Goal: Task Accomplishment & Management: Manage account settings

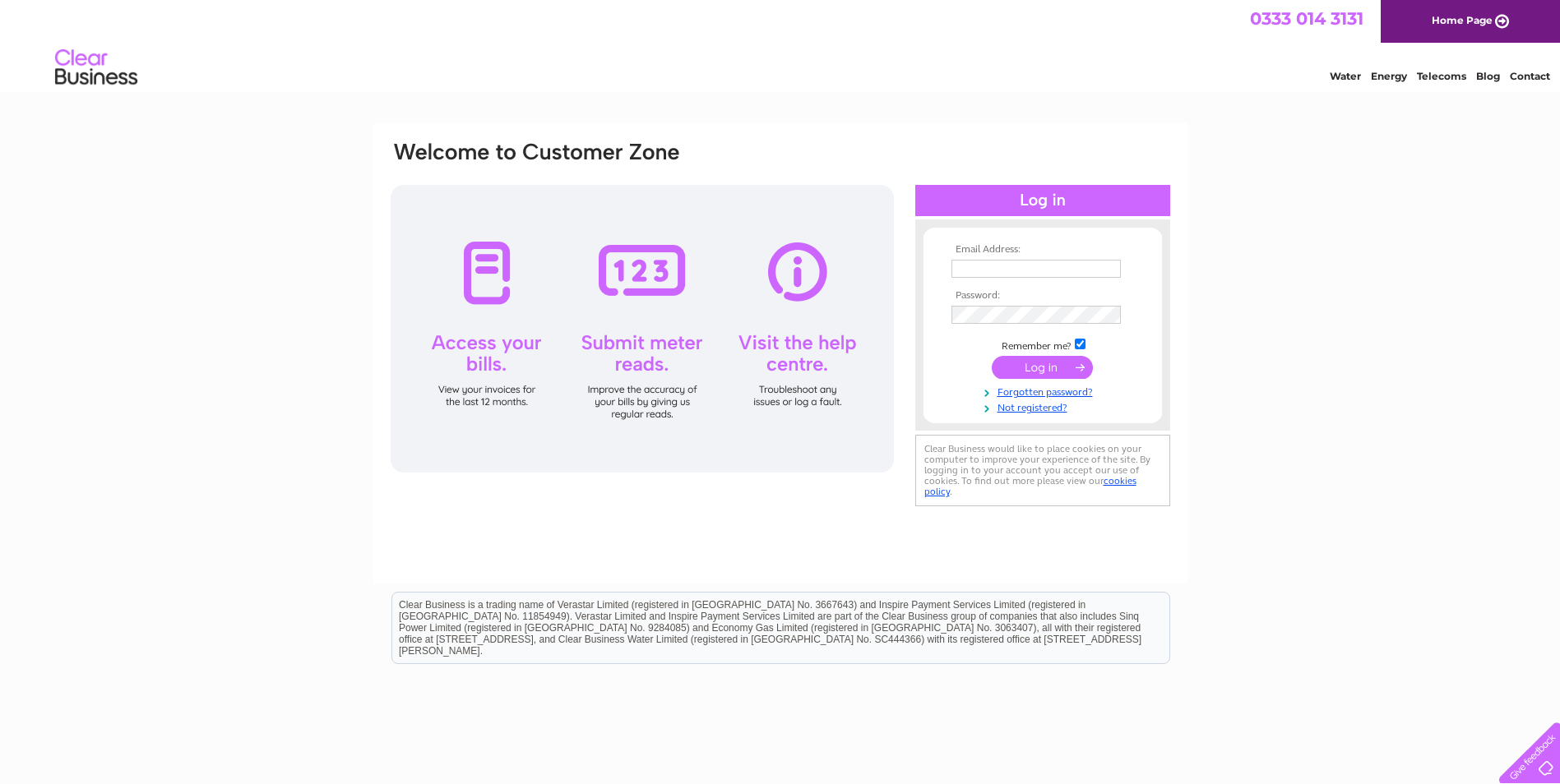
type input "njones@myrick.co.uk"
click at [1063, 364] on input "submit" at bounding box center [1042, 367] width 101 height 23
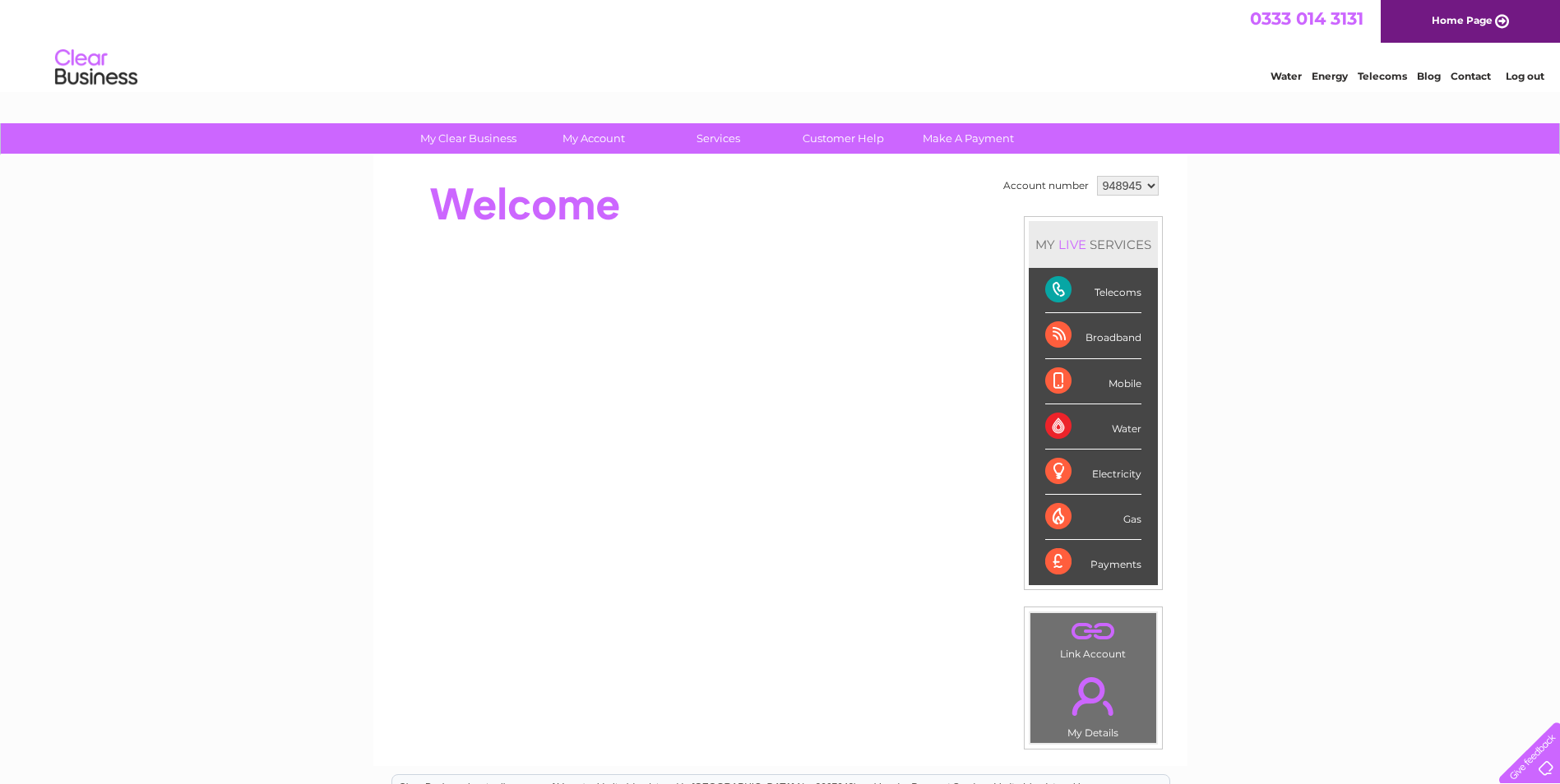
click at [1472, 72] on link "Contact" at bounding box center [1470, 76] width 40 height 12
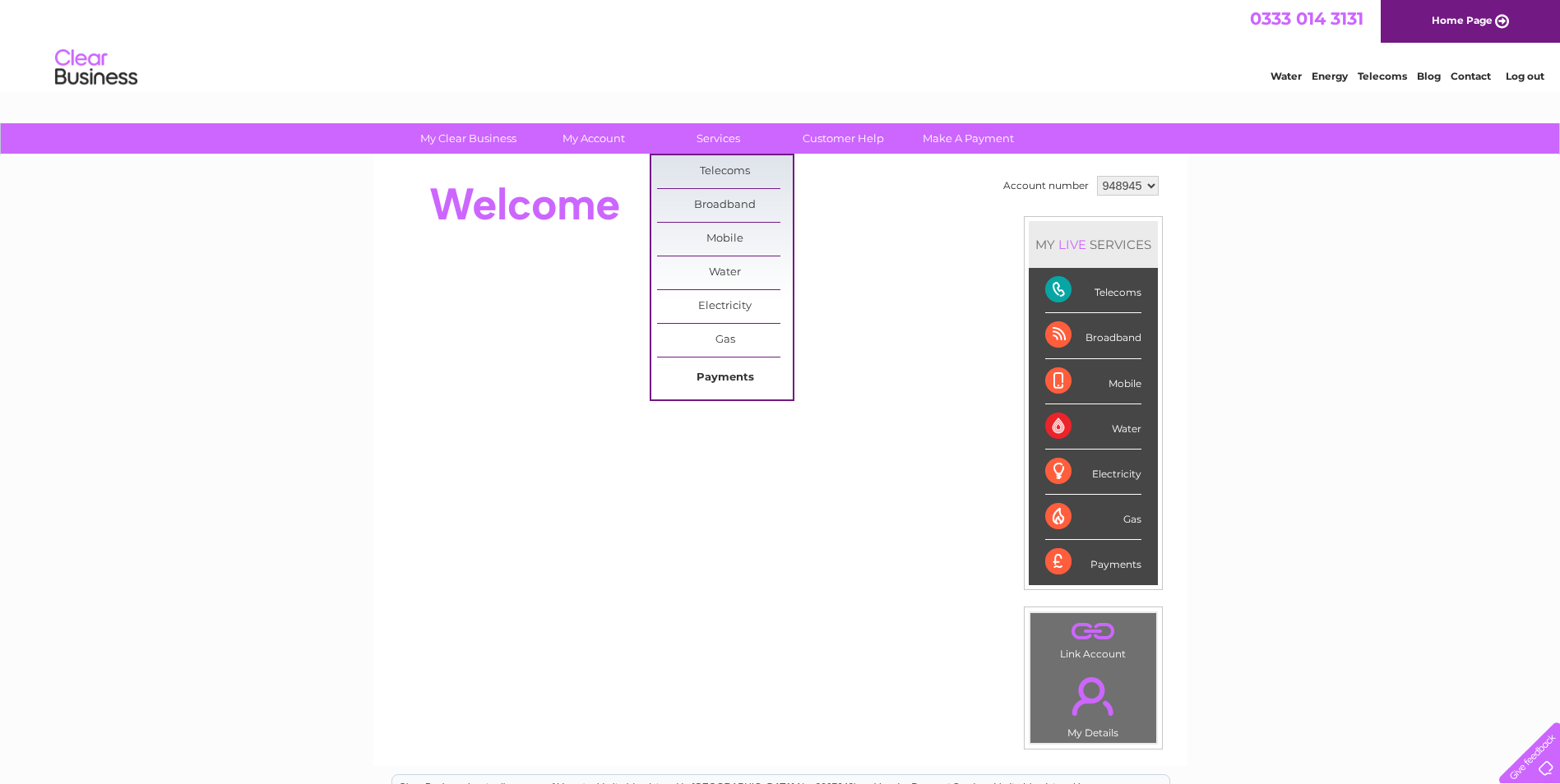
click at [727, 379] on link "Payments" at bounding box center [725, 378] width 136 height 33
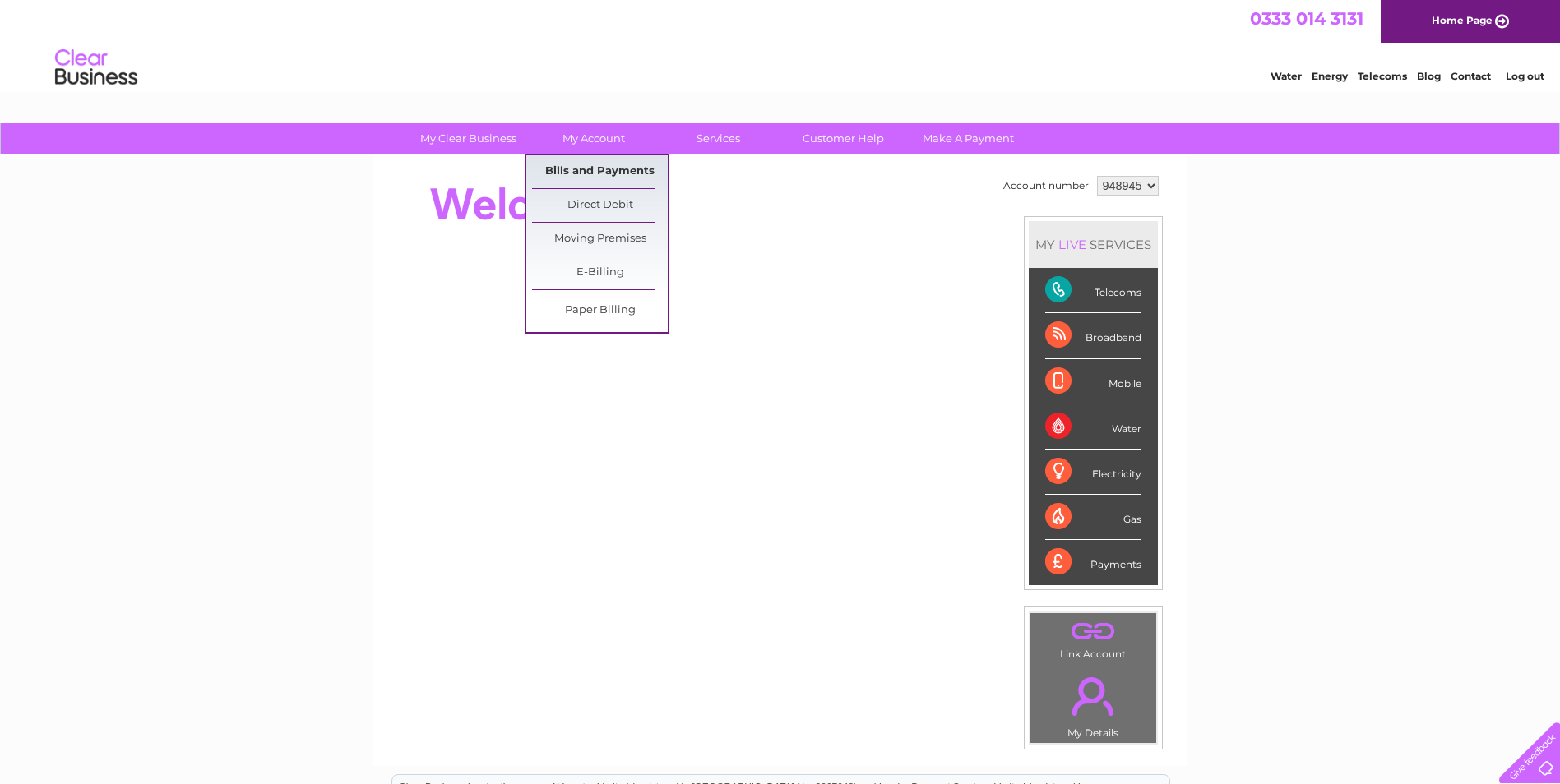
click at [573, 165] on link "Bills and Payments" at bounding box center [599, 172] width 136 height 33
click at [583, 168] on link "Bills and Payments" at bounding box center [599, 172] width 136 height 33
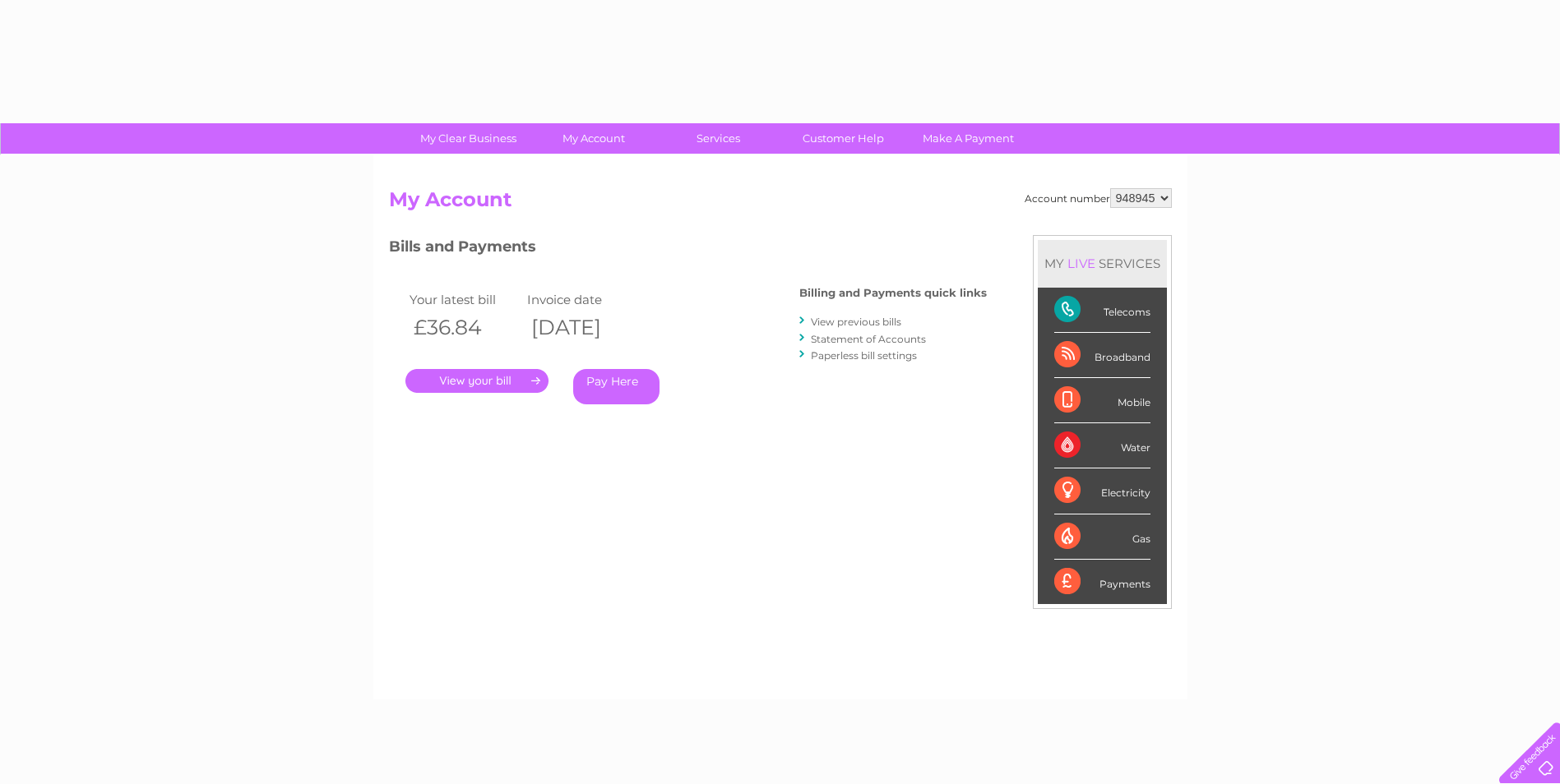
click at [487, 388] on link "." at bounding box center [477, 380] width 143 height 24
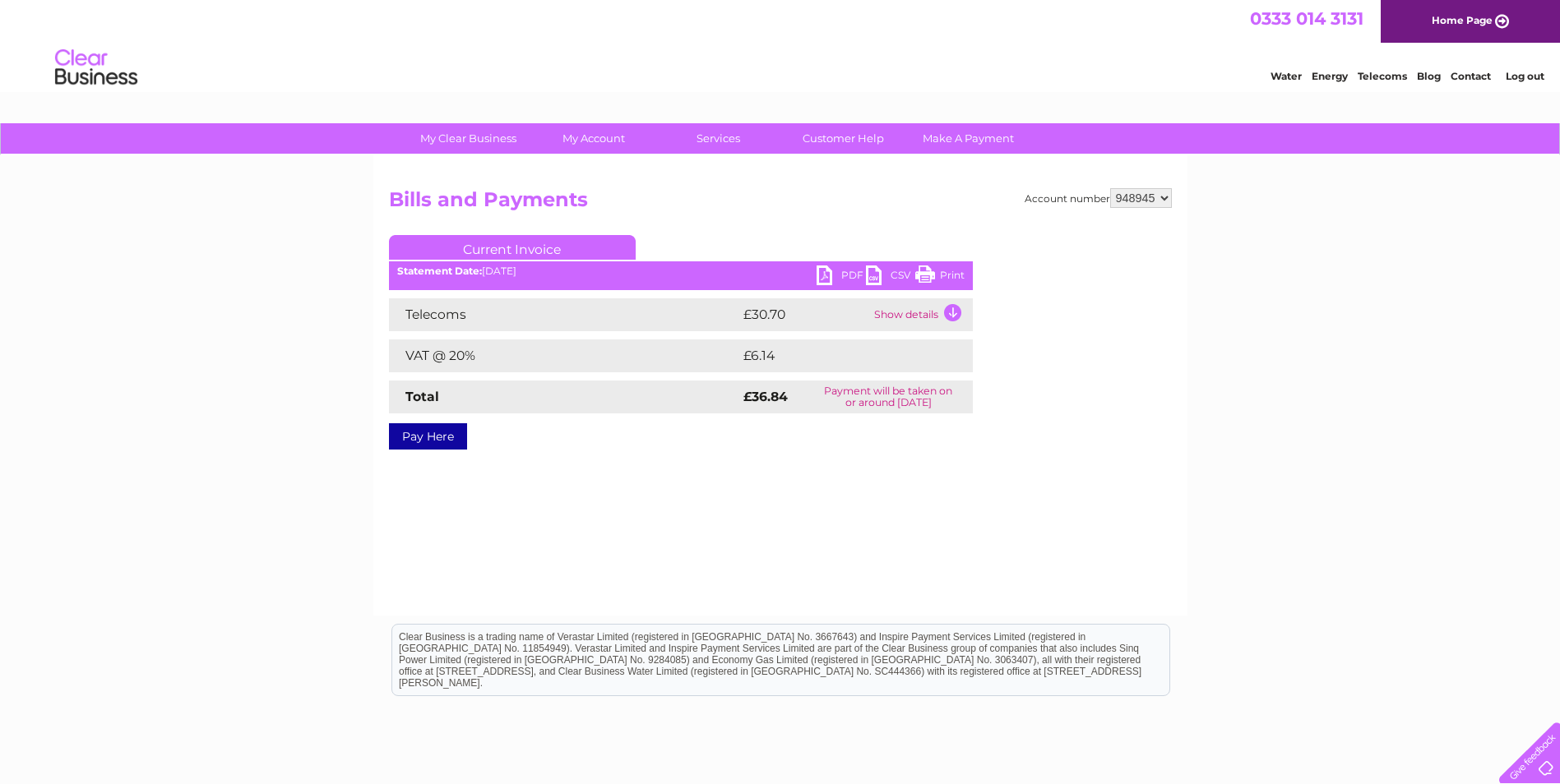
click at [847, 276] on link "PDF" at bounding box center [840, 277] width 49 height 24
